Goal: Navigation & Orientation: Find specific page/section

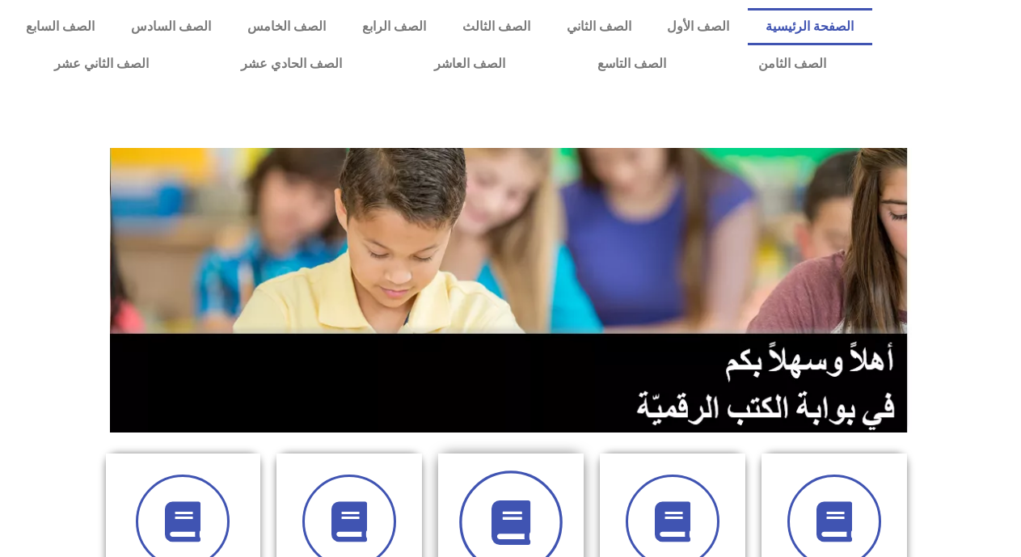
click at [494, 498] on span at bounding box center [510, 521] width 103 height 103
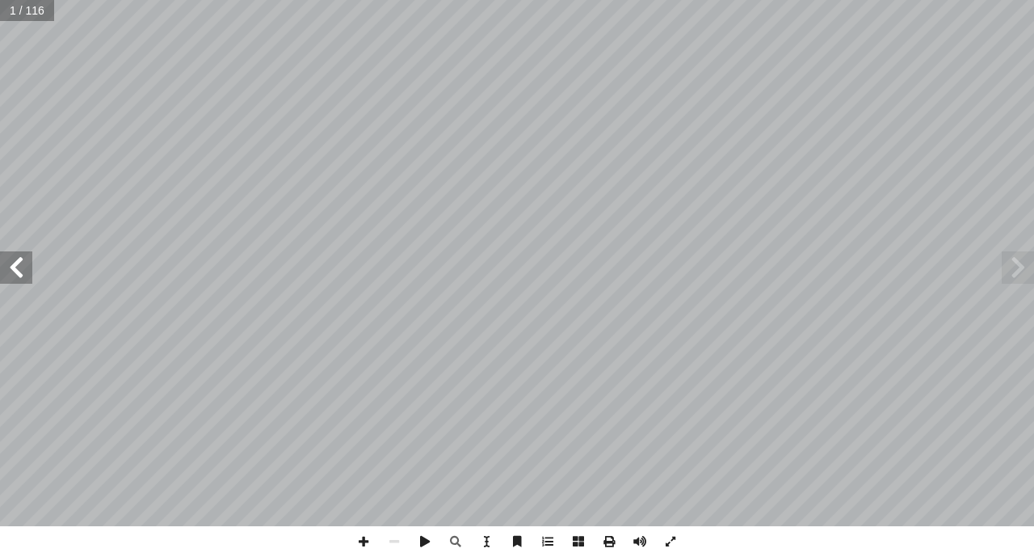
click at [24, 255] on span at bounding box center [16, 267] width 32 height 32
click at [18, 272] on span at bounding box center [16, 267] width 32 height 32
click at [15, 270] on span at bounding box center [16, 267] width 32 height 32
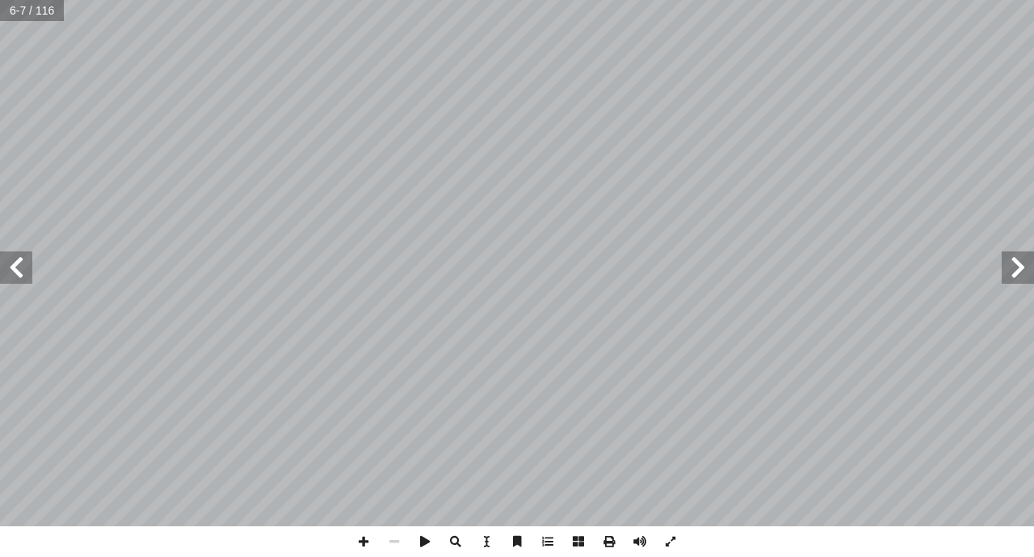
click at [15, 270] on span at bounding box center [16, 267] width 32 height 32
click at [364, 534] on span at bounding box center [363, 541] width 31 height 31
